Goal: Task Accomplishment & Management: Use online tool/utility

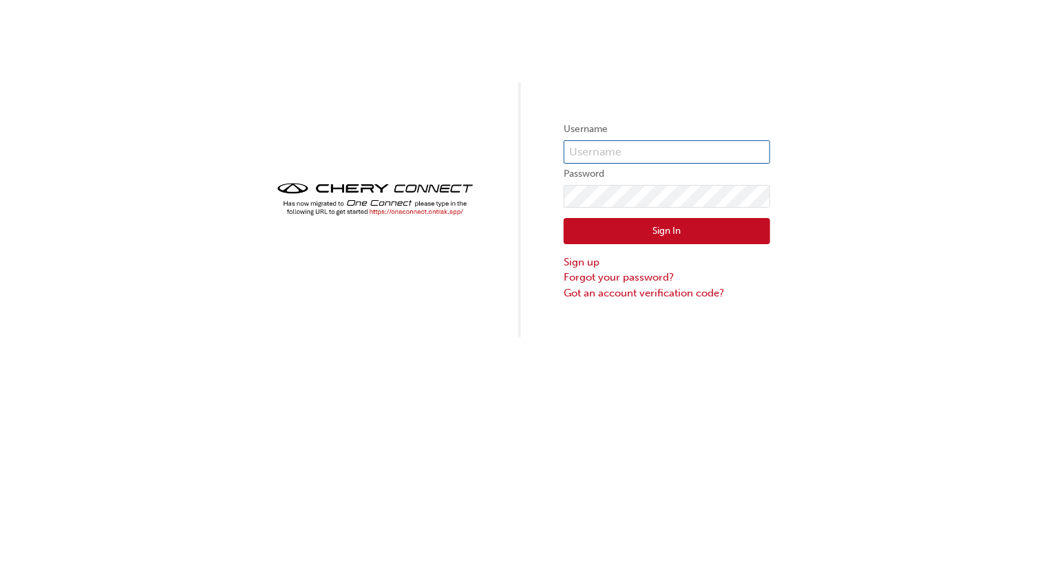
type input "CHAU1994"
click at [684, 231] on button "Sign In" at bounding box center [667, 231] width 206 height 26
type input "CHAU1994"
click at [410, 211] on img at bounding box center [375, 199] width 206 height 41
click at [409, 209] on img at bounding box center [375, 199] width 206 height 41
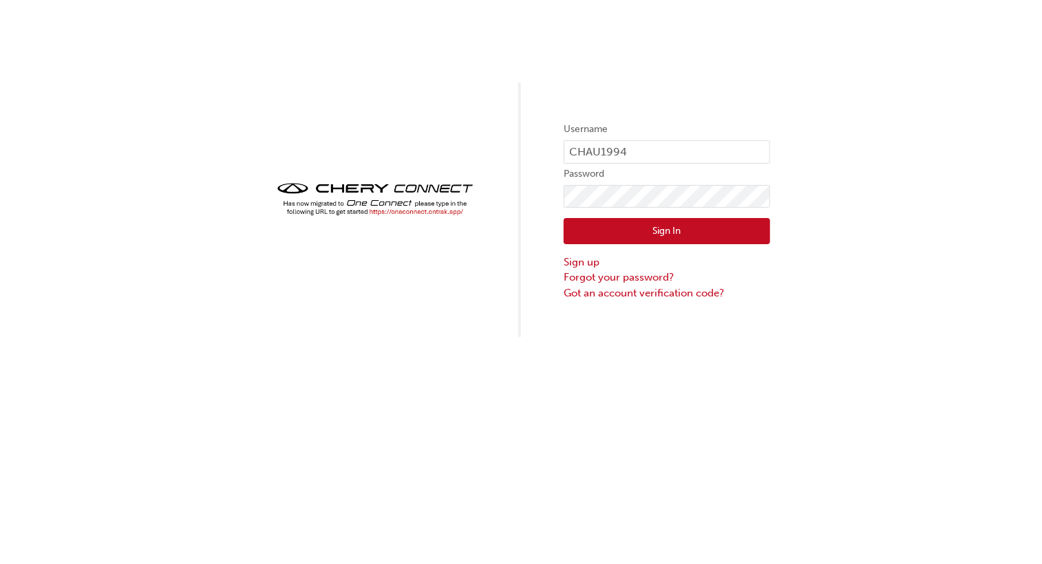
click at [461, 213] on img at bounding box center [375, 199] width 206 height 41
click at [460, 213] on img at bounding box center [375, 199] width 206 height 41
click at [495, 437] on div "Username CHAU1994 Password Sign In Sign up Forgot your password? Got an account…" at bounding box center [521, 282] width 1042 height 564
